Goal: Check status: Check status

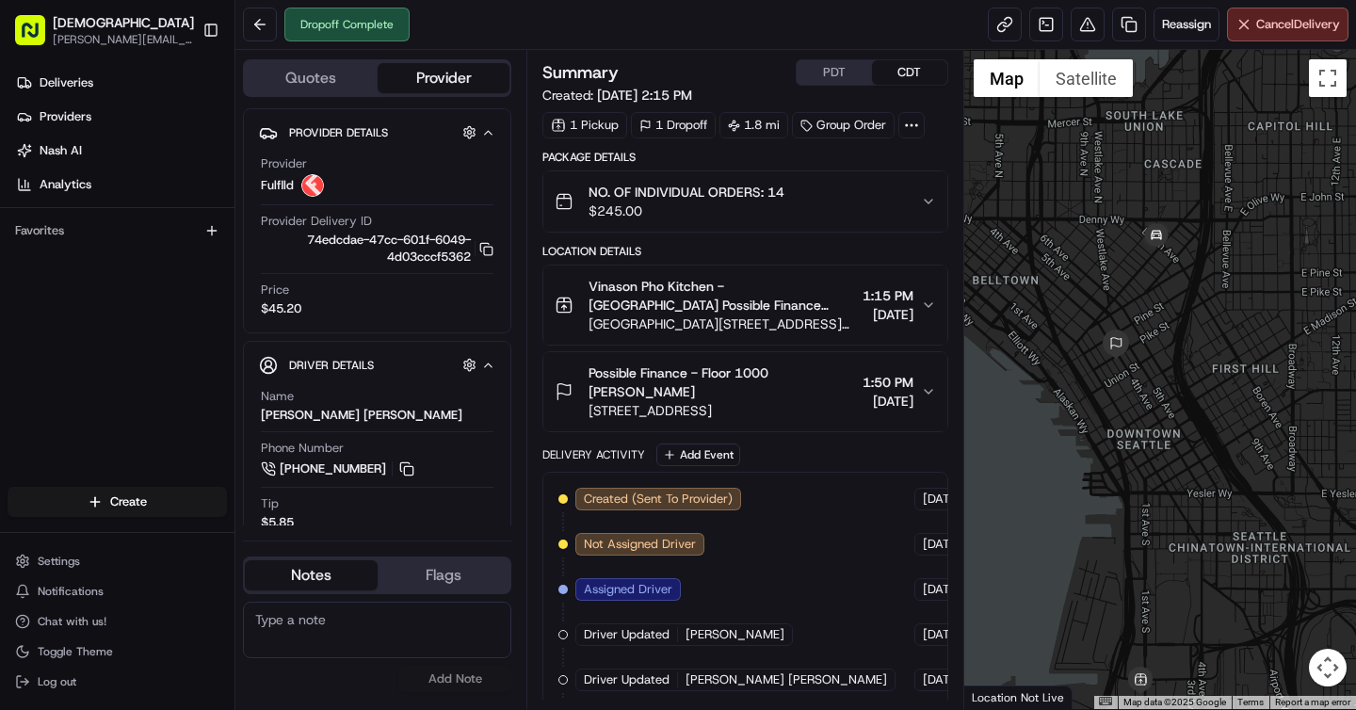
drag, startPoint x: 1131, startPoint y: 337, endPoint x: 1128, endPoint y: 408, distance: 70.7
click at [1128, 408] on div at bounding box center [1160, 379] width 393 height 659
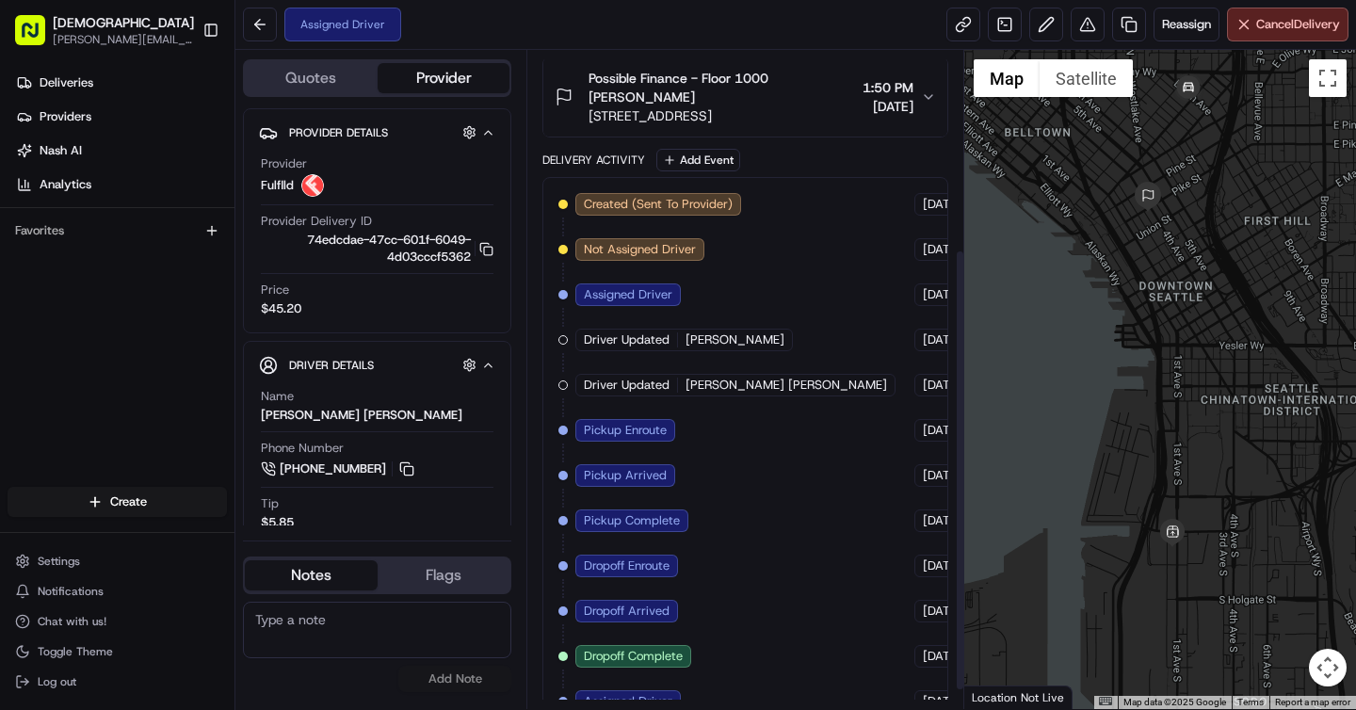
scroll to position [324, 0]
